Goal: Task Accomplishment & Management: Complete application form

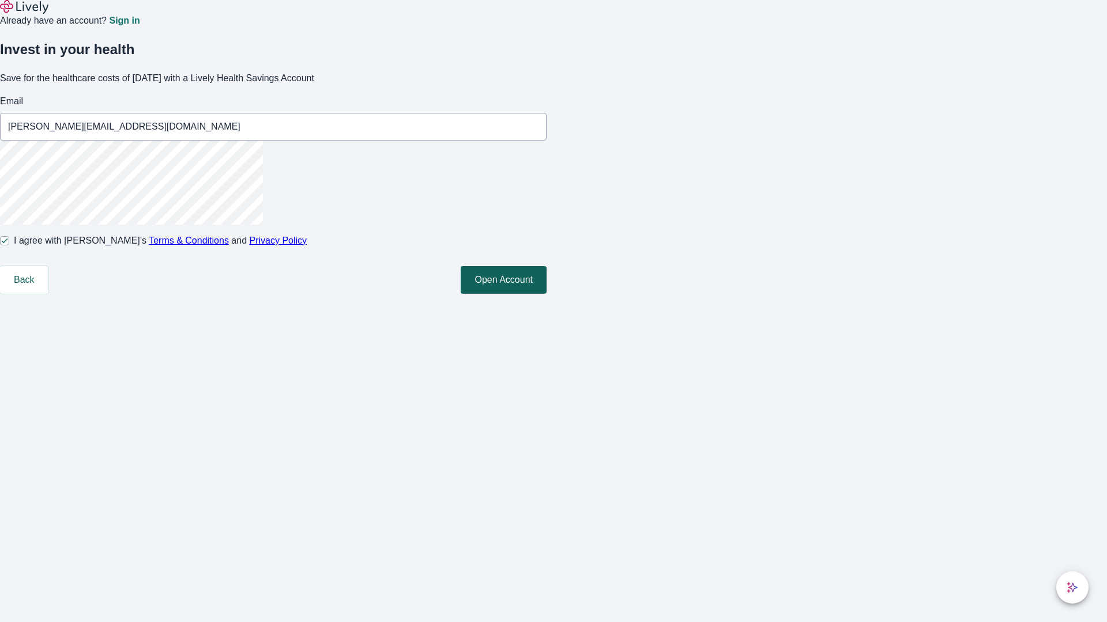
click at [546, 294] on button "Open Account" at bounding box center [504, 280] width 86 height 28
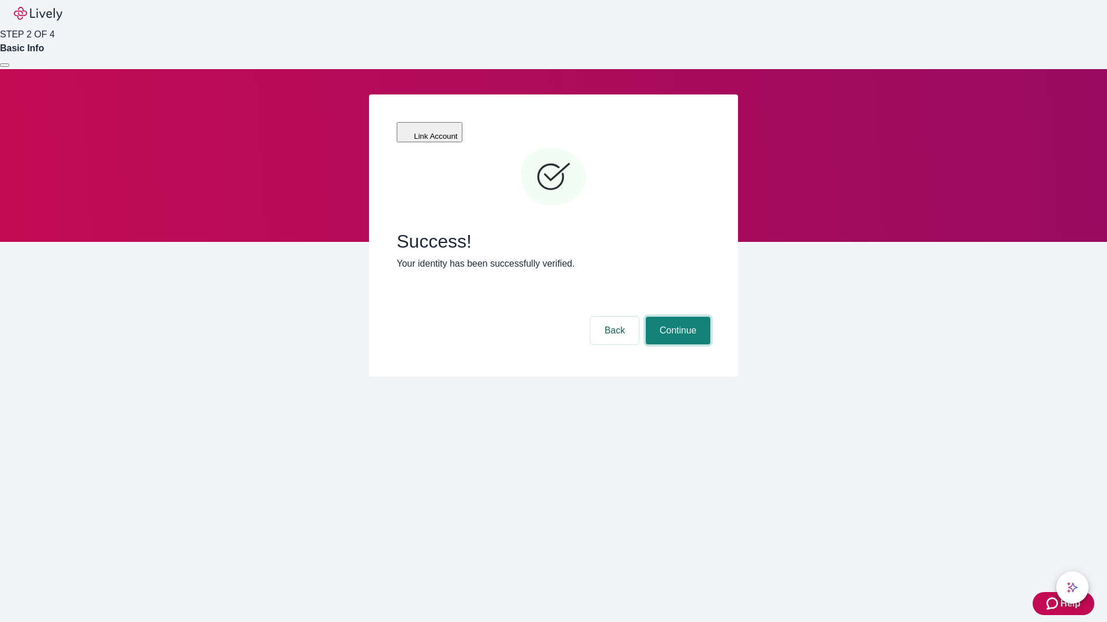
click at [676, 317] on button "Continue" at bounding box center [678, 331] width 65 height 28
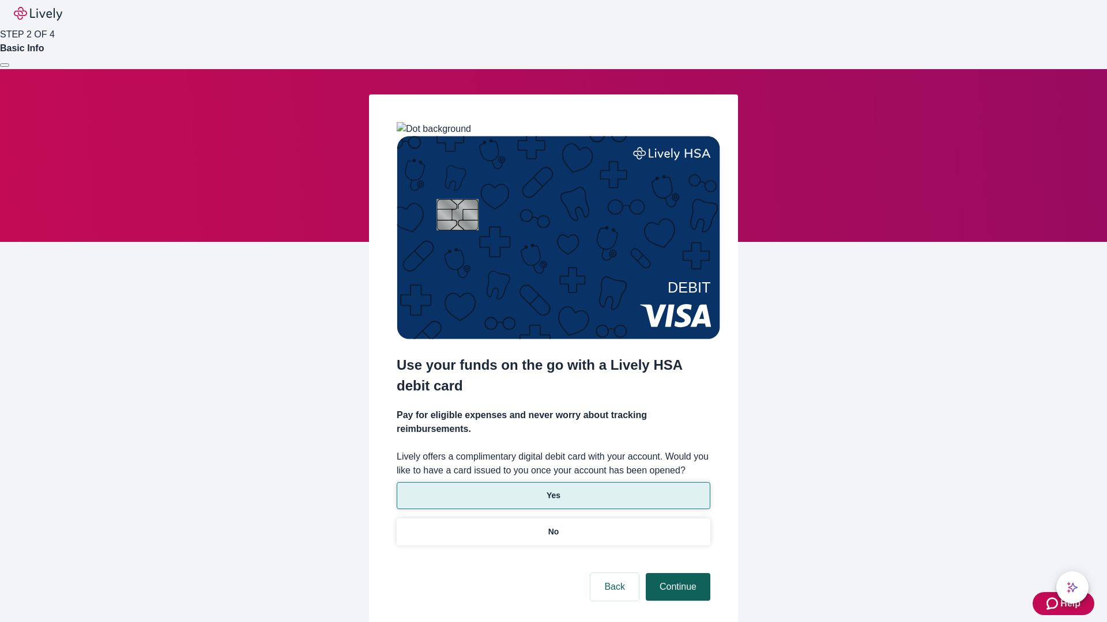
click at [553, 490] on p "Yes" at bounding box center [553, 496] width 14 height 12
click at [676, 574] on button "Continue" at bounding box center [678, 588] width 65 height 28
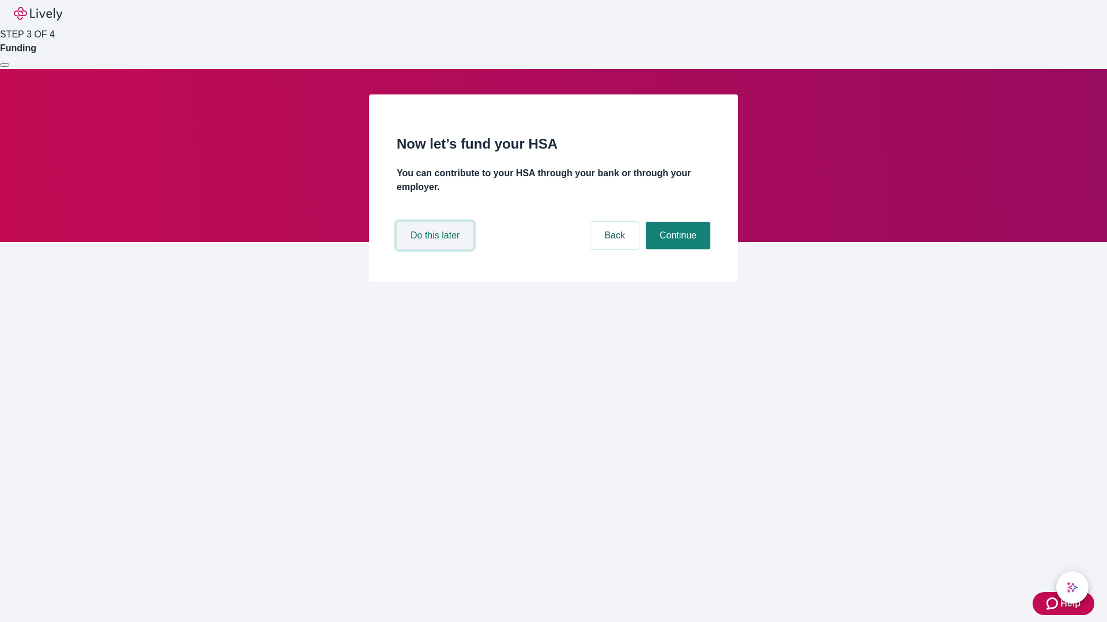
click at [436, 250] on button "Do this later" at bounding box center [435, 236] width 77 height 28
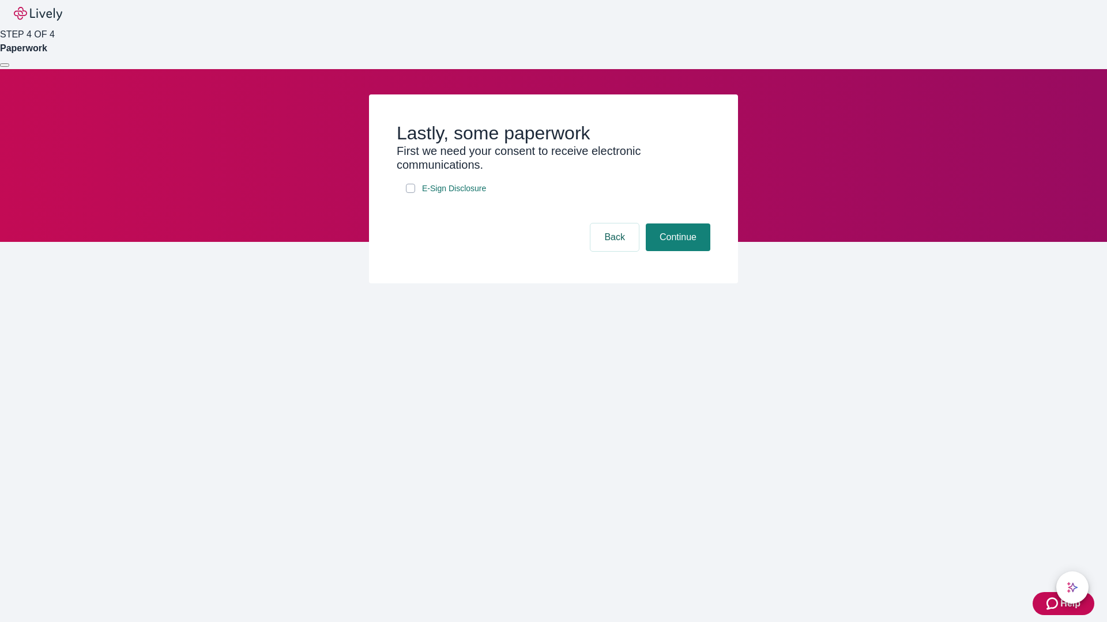
click at [410, 193] on input "E-Sign Disclosure" at bounding box center [410, 188] width 9 height 9
checkbox input "true"
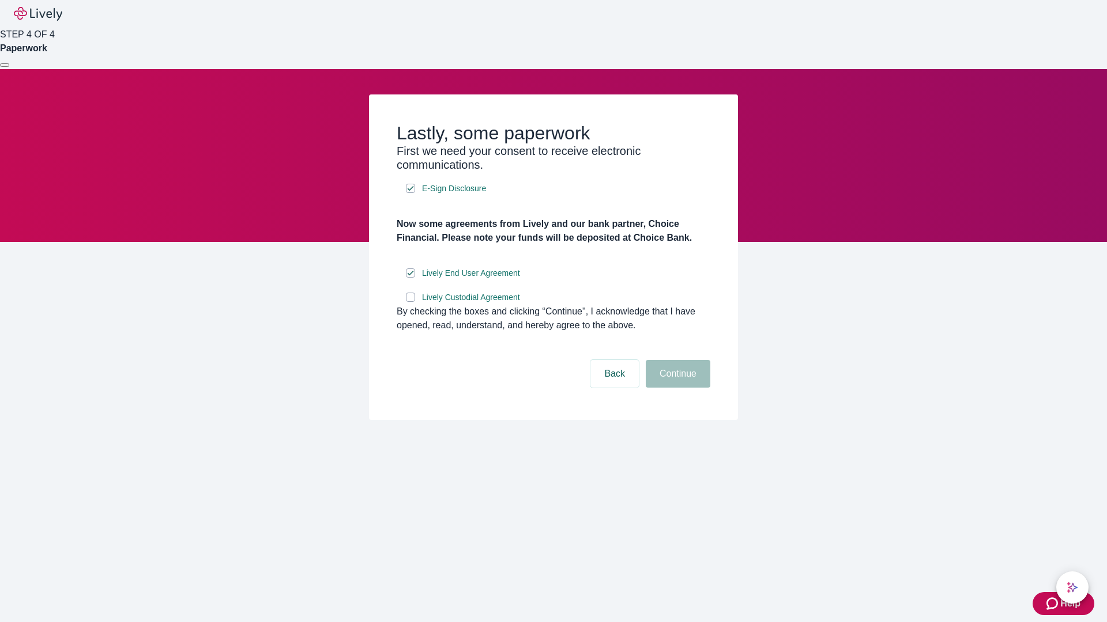
click at [410, 302] on input "Lively Custodial Agreement" at bounding box center [410, 297] width 9 height 9
checkbox input "true"
click at [676, 388] on button "Continue" at bounding box center [678, 374] width 65 height 28
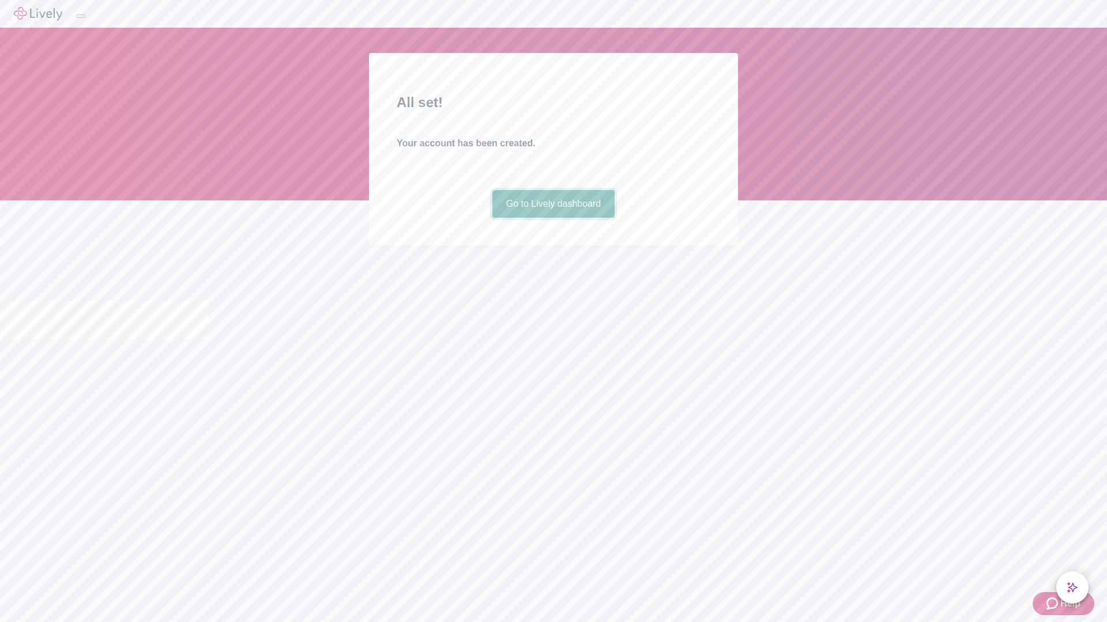
click at [553, 218] on link "Go to Lively dashboard" at bounding box center [553, 204] width 123 height 28
